Goal: Check status: Check status

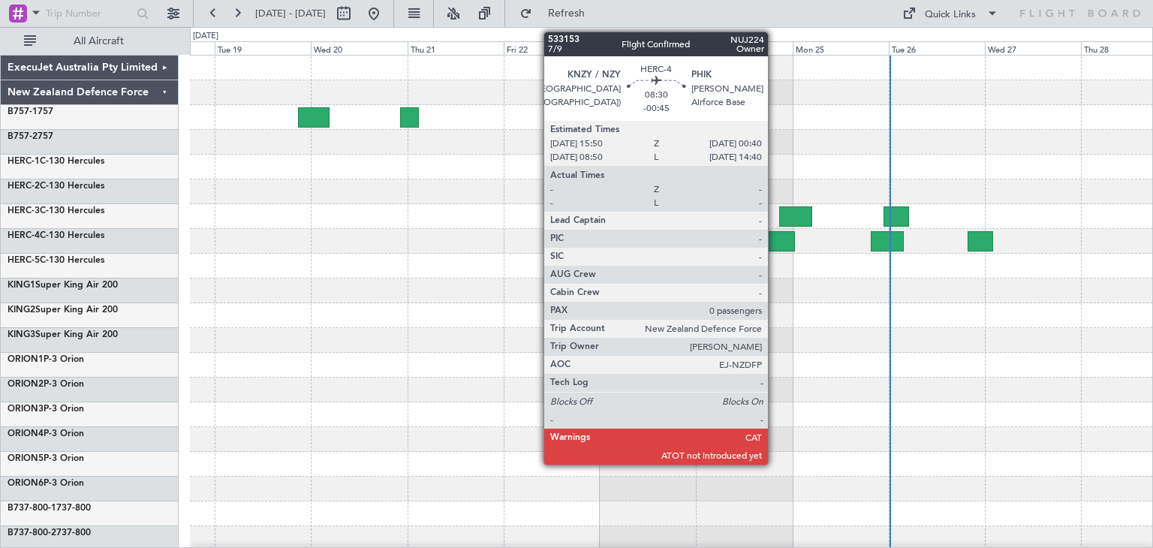
click at [775, 240] on div at bounding box center [777, 241] width 36 height 20
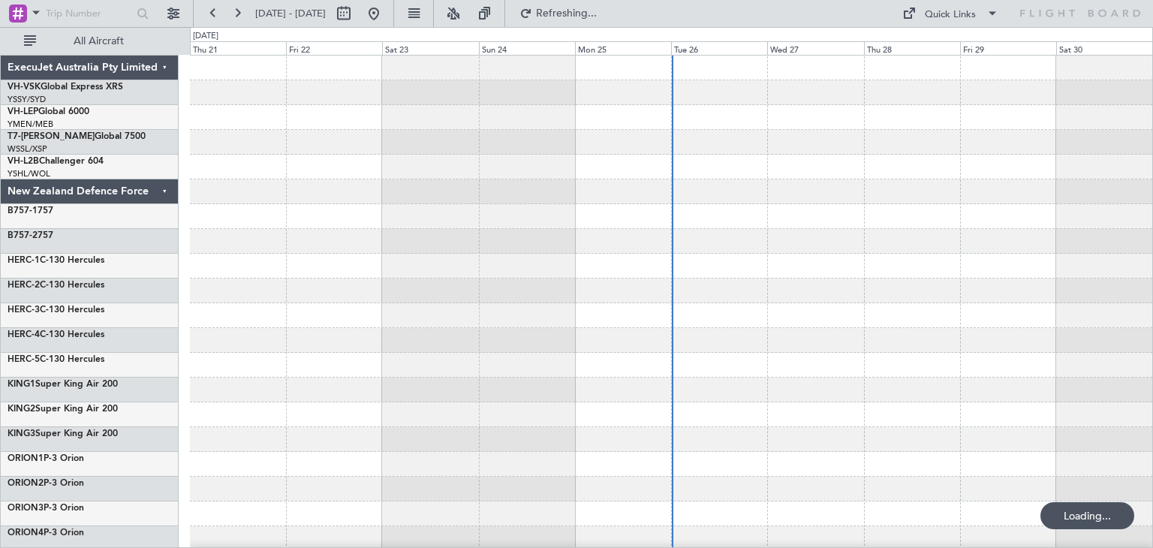
click at [164, 68] on div "ExecuJet Australia Pty Limited" at bounding box center [90, 68] width 178 height 25
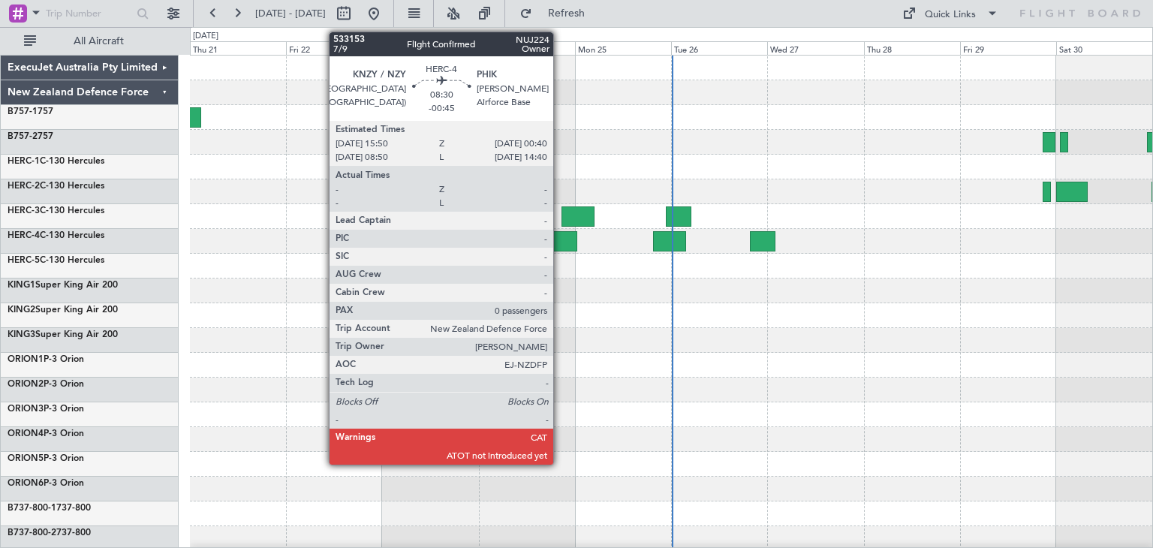
click at [560, 239] on div at bounding box center [559, 241] width 36 height 20
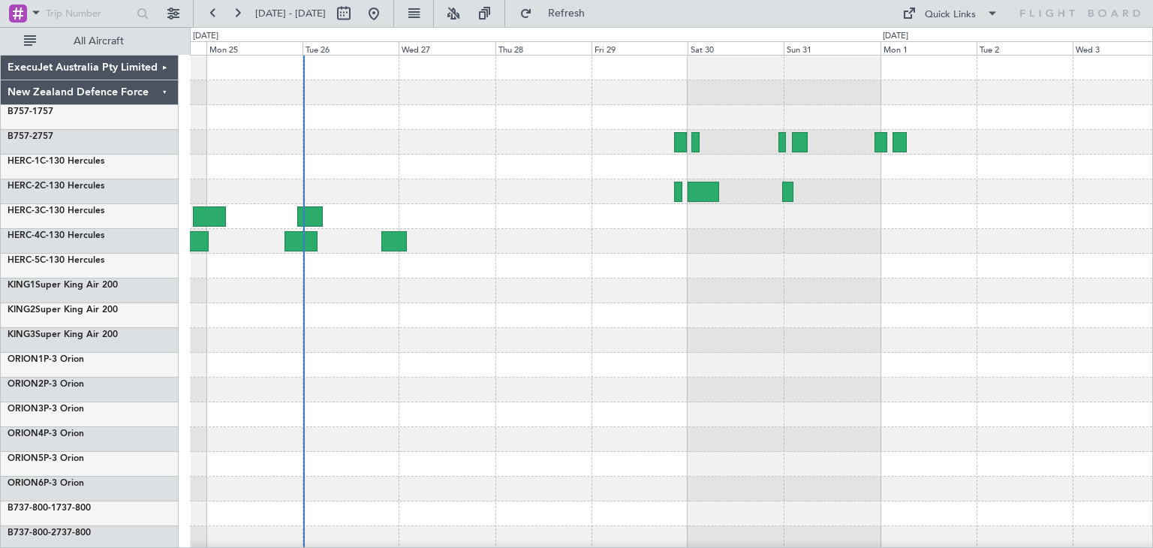
click at [574, 380] on div at bounding box center [671, 366] width 963 height 620
